Goal: Obtain resource: Obtain resource

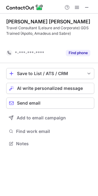
scroll to position [130, 98]
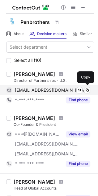
scroll to position [68, 0]
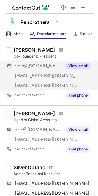
click at [73, 67] on button "View email" at bounding box center [78, 66] width 24 height 6
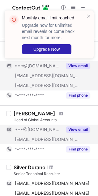
click at [76, 130] on button "View email" at bounding box center [78, 130] width 24 height 6
click at [90, 18] on span at bounding box center [88, 16] width 5 height 6
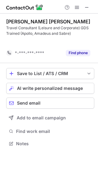
scroll to position [130, 98]
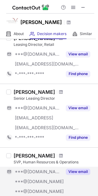
scroll to position [274, 0]
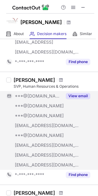
click at [81, 94] on button "View email" at bounding box center [78, 96] width 24 height 6
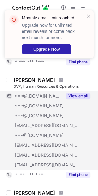
click at [81, 94] on button "View email" at bounding box center [78, 96] width 24 height 6
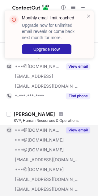
click at [79, 68] on div "Monthly email limit reached Upgrade now for unlimited email reveals or come bac…" at bounding box center [49, 36] width 99 height 65
click at [81, 66] on div "Monthly email limit reached Upgrade now for unlimited email reveals or come bac…" at bounding box center [49, 36] width 99 height 65
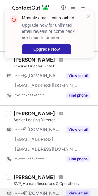
scroll to position [171, 0]
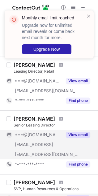
click at [82, 136] on button "View email" at bounding box center [78, 135] width 24 height 6
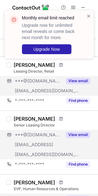
click at [80, 79] on button "View email" at bounding box center [78, 81] width 24 height 6
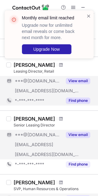
scroll to position [103, 0]
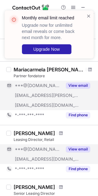
click at [80, 88] on button "View email" at bounding box center [78, 86] width 24 height 6
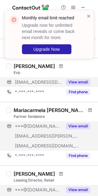
scroll to position [34, 0]
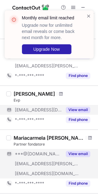
click at [82, 109] on button "View email" at bounding box center [78, 110] width 24 height 6
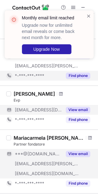
click at [83, 79] on button "Find phone" at bounding box center [78, 76] width 24 height 6
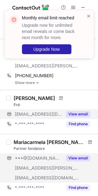
scroll to position [0, 0]
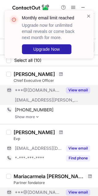
click at [80, 92] on button "View email" at bounding box center [78, 90] width 24 height 6
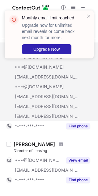
scroll to position [342, 0]
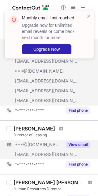
click at [76, 144] on button "View email" at bounding box center [78, 145] width 24 height 6
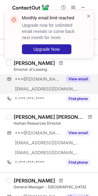
scroll to position [411, 0]
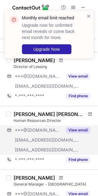
click at [79, 132] on button "View email" at bounding box center [78, 130] width 24 height 6
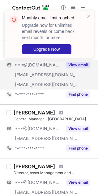
scroll to position [479, 0]
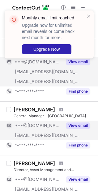
click at [79, 128] on button "View email" at bounding box center [78, 126] width 24 height 6
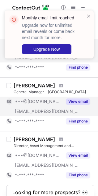
scroll to position [513, 0]
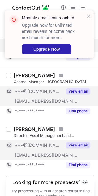
click at [79, 146] on button "View email" at bounding box center [78, 145] width 24 height 6
